Goal: Transaction & Acquisition: Download file/media

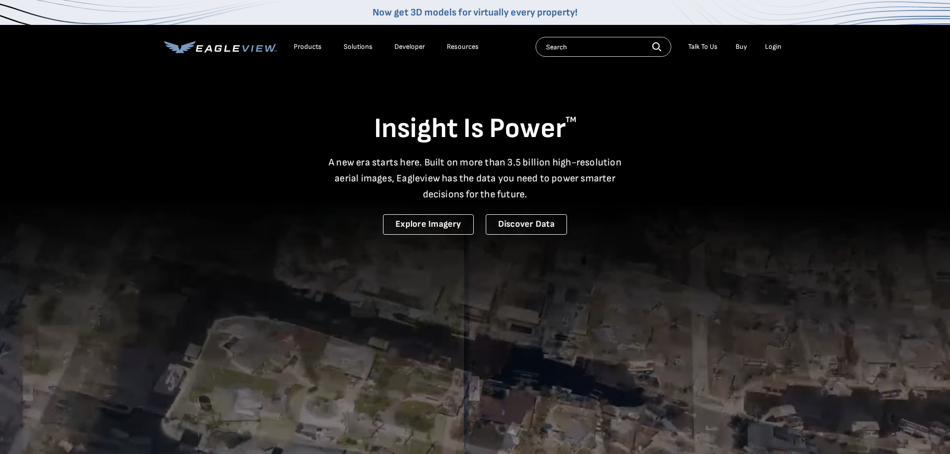
drag, startPoint x: 776, startPoint y: 44, endPoint x: 771, endPoint y: 50, distance: 7.5
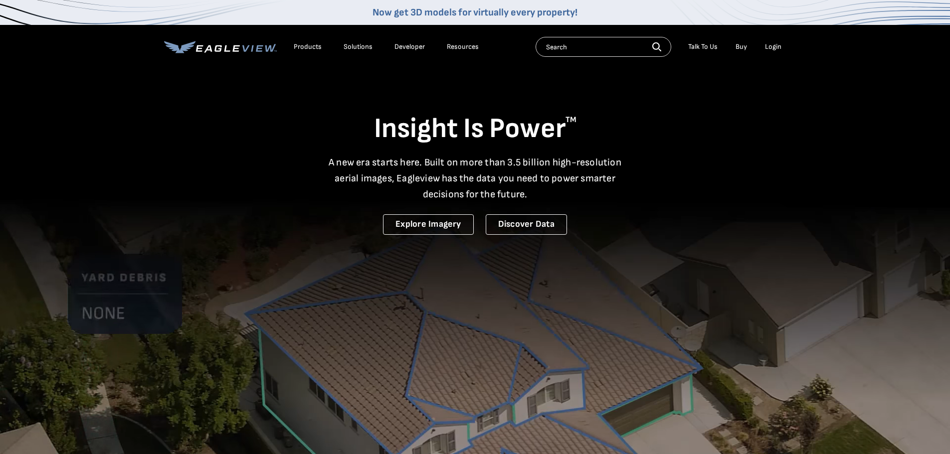
click at [776, 44] on div "Login" at bounding box center [773, 46] width 16 height 9
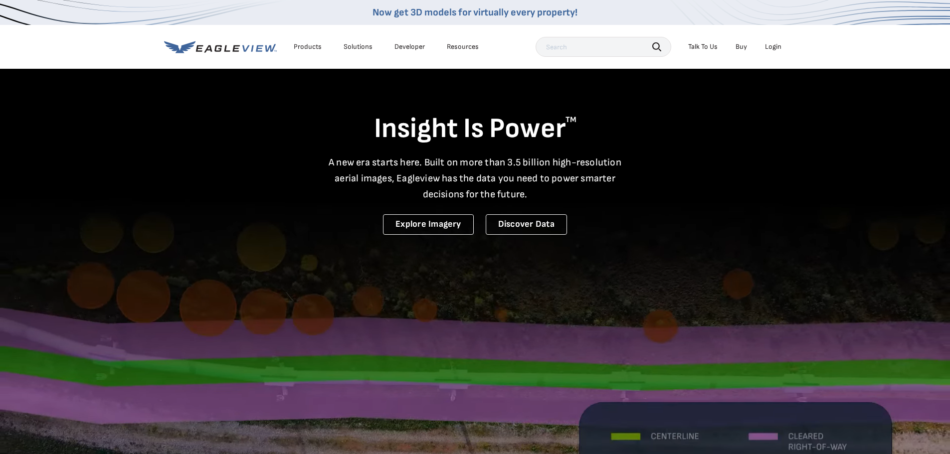
click at [772, 48] on div "Login" at bounding box center [773, 46] width 16 height 9
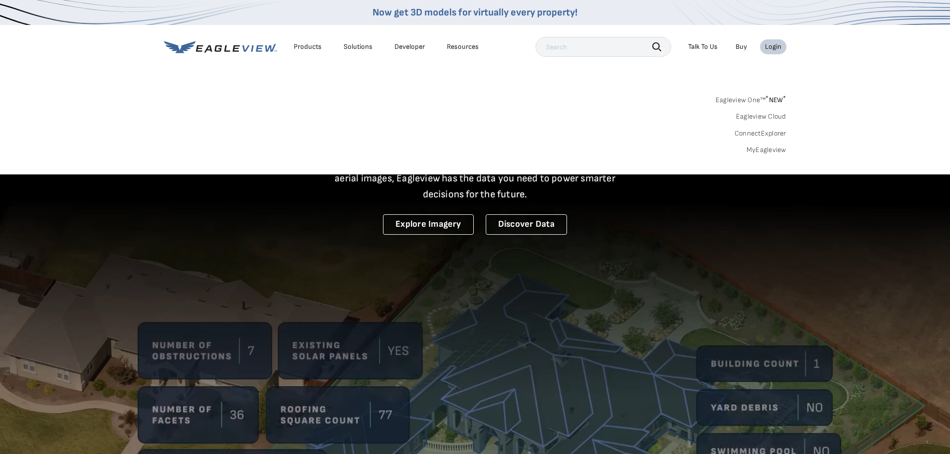
click at [769, 147] on link "MyEagleview" at bounding box center [766, 150] width 40 height 9
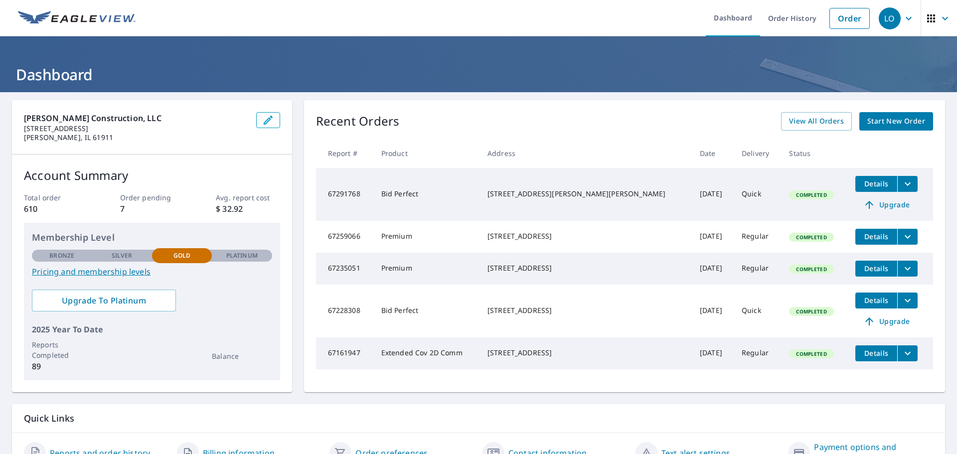
click at [902, 359] on icon "filesDropdownBtn-67161947" at bounding box center [908, 353] width 12 height 12
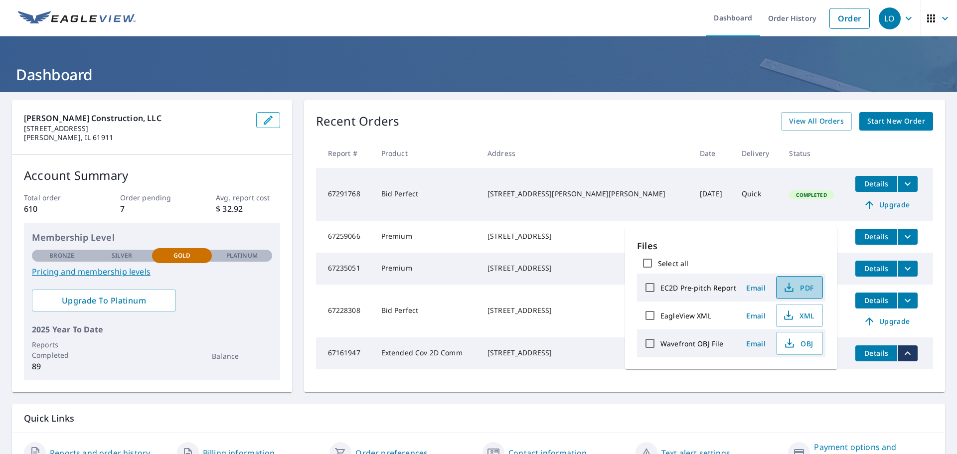
click at [802, 286] on span "PDF" at bounding box center [799, 288] width 32 height 12
